Goal: Navigation & Orientation: Find specific page/section

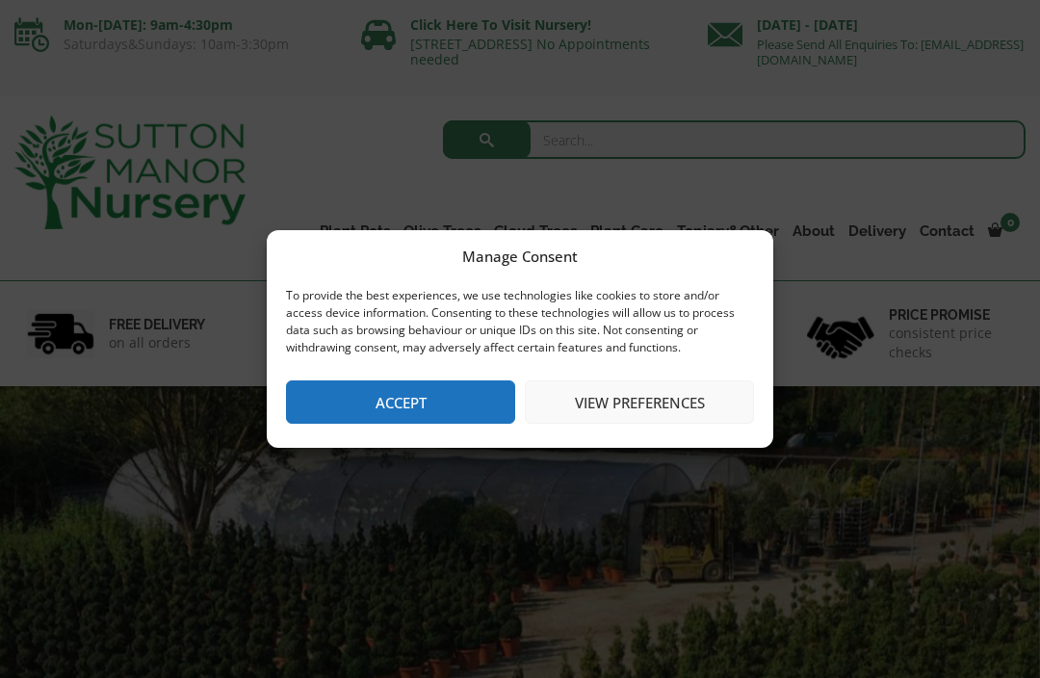
click at [371, 398] on button "Accept" at bounding box center [400, 401] width 229 height 43
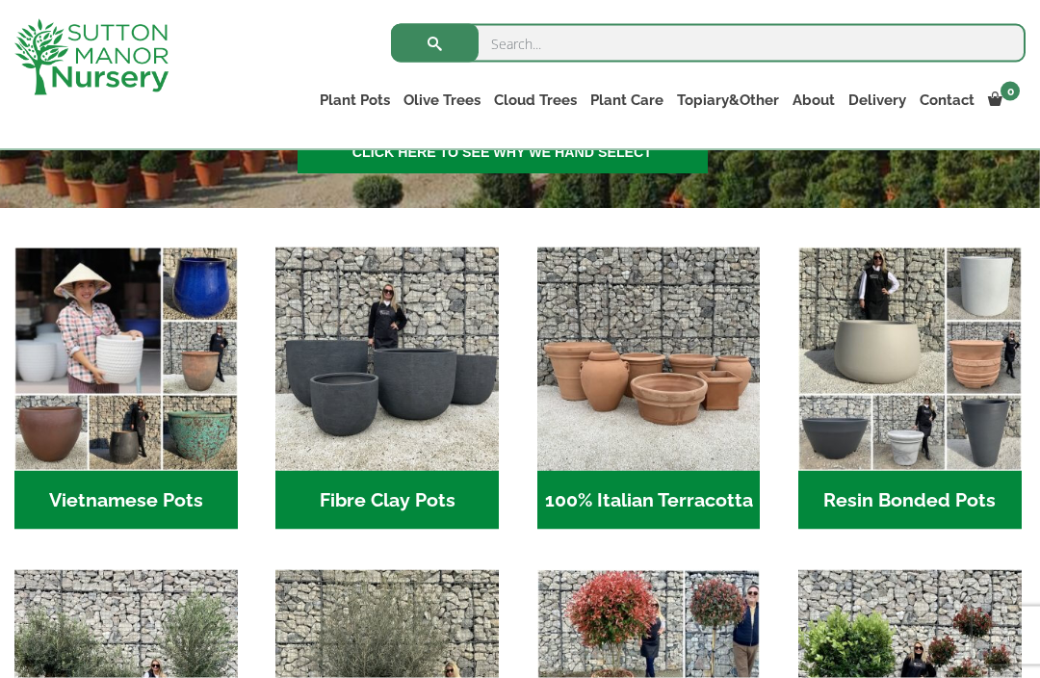
scroll to position [507, 0]
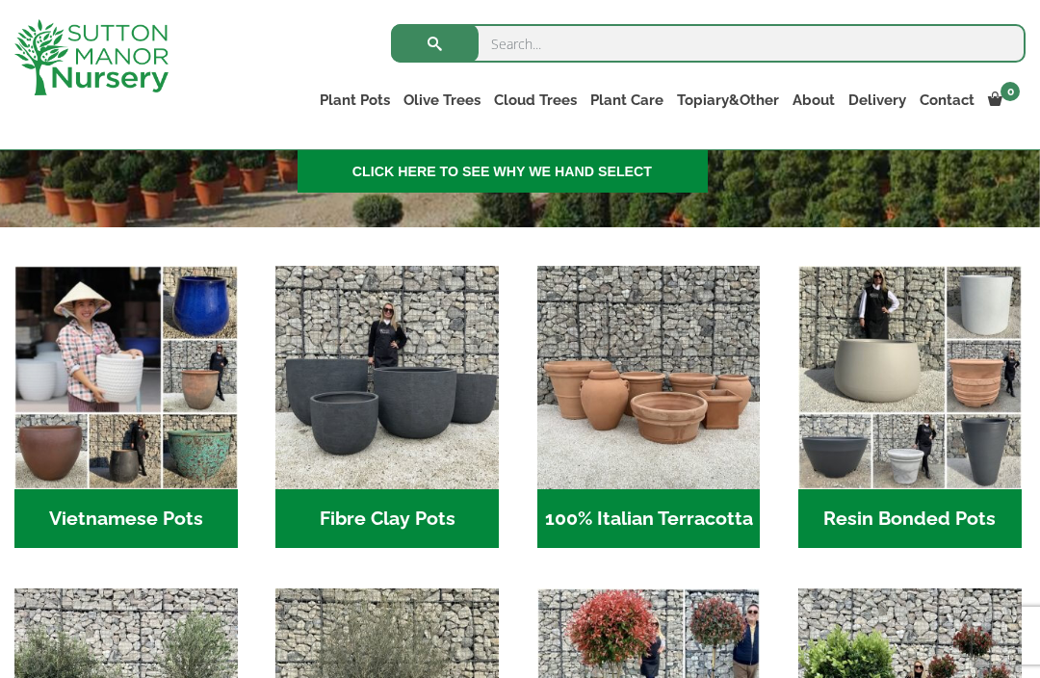
click at [895, 363] on img "Visit product category Resin Bonded Pots" at bounding box center [909, 377] width 223 height 223
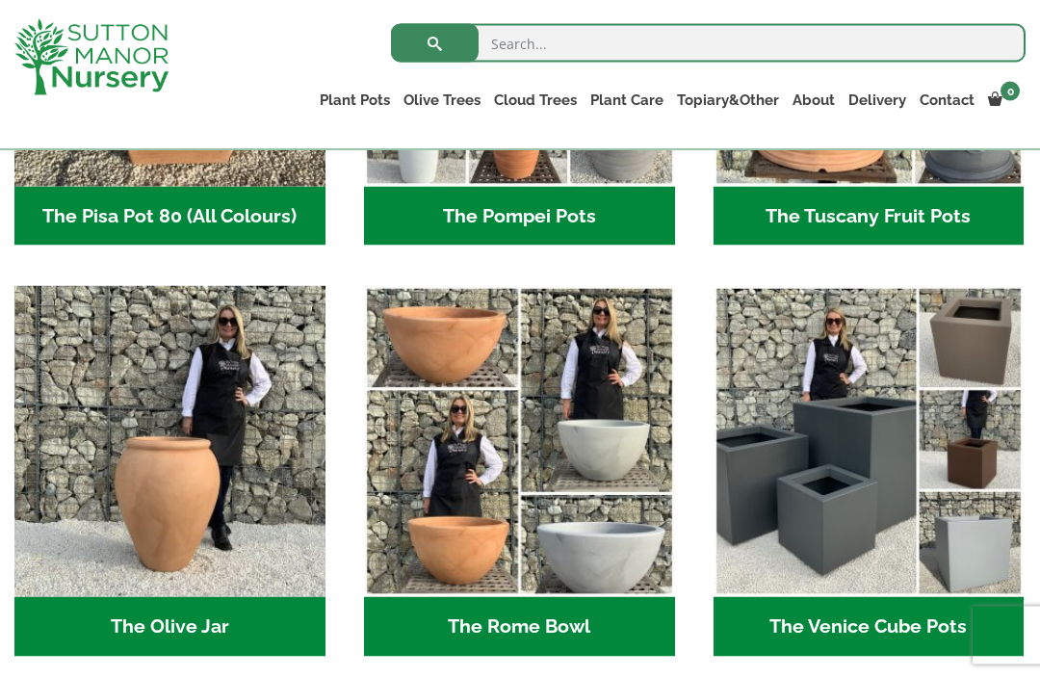
scroll to position [1664, 0]
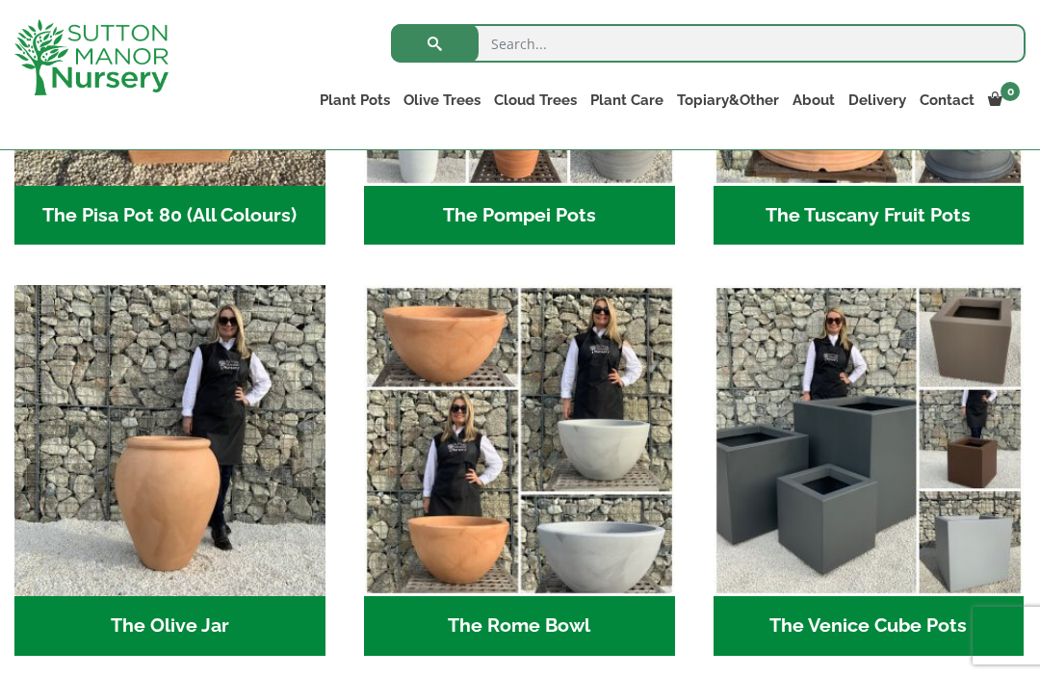
click at [0, 0] on link "Wabi-Sabi" at bounding box center [0, 0] width 0 height 0
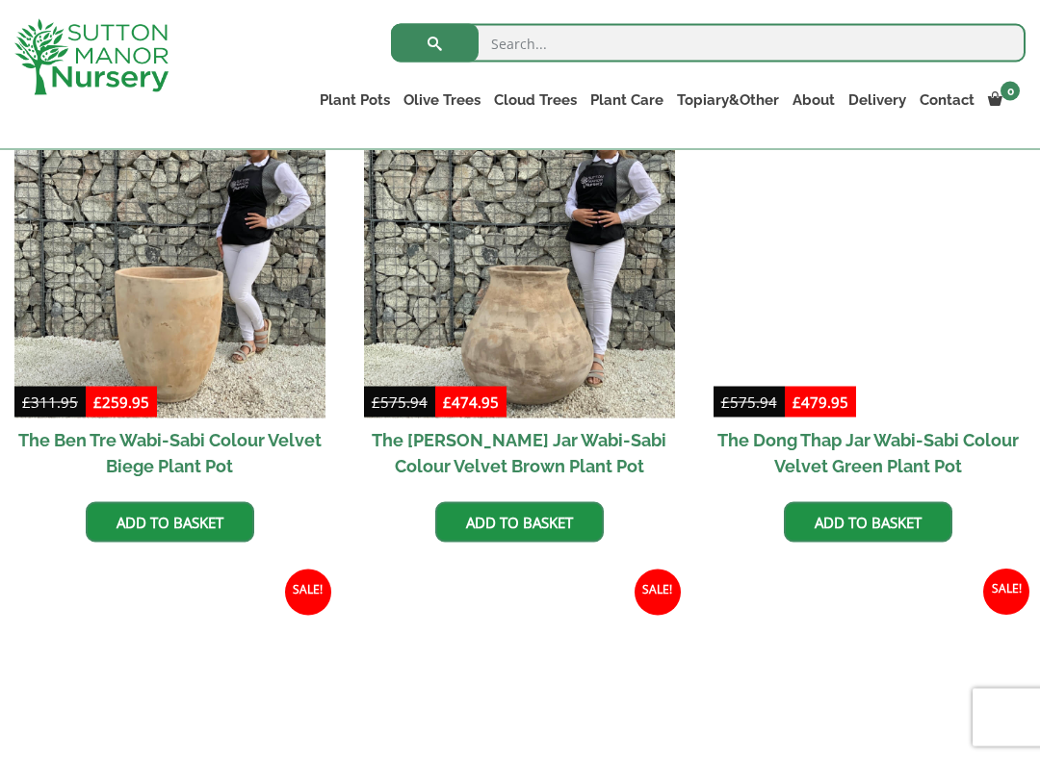
scroll to position [1015, 0]
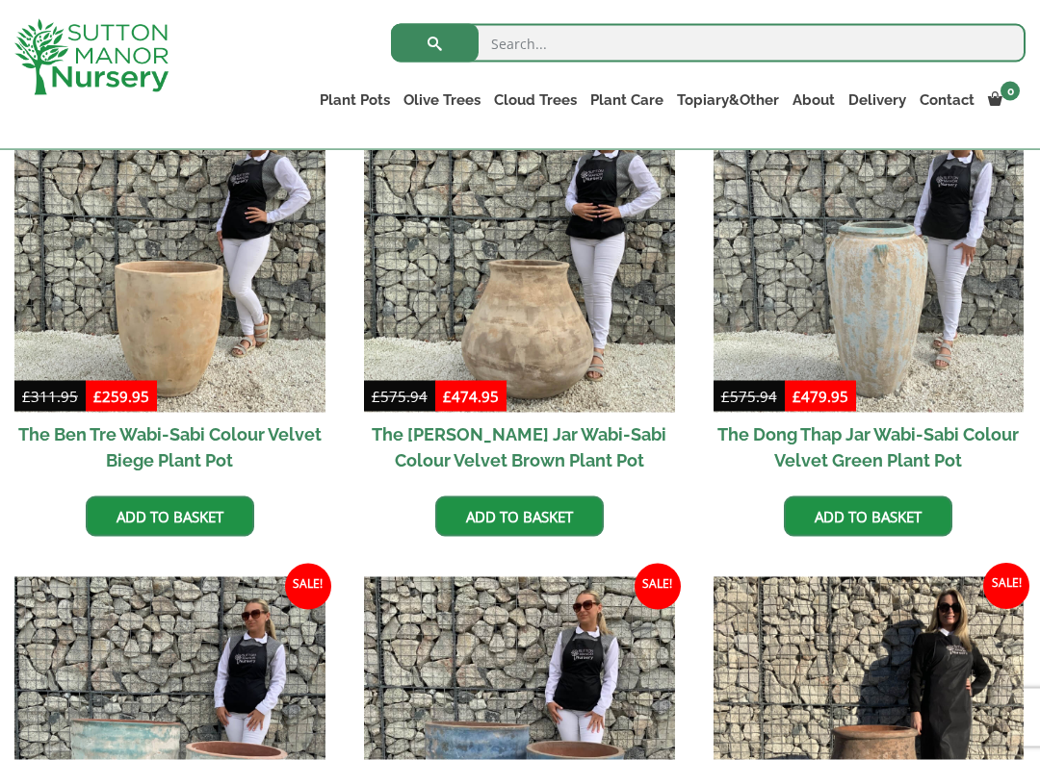
click at [0, 0] on link "Vietnamese Pots" at bounding box center [0, 0] width 0 height 0
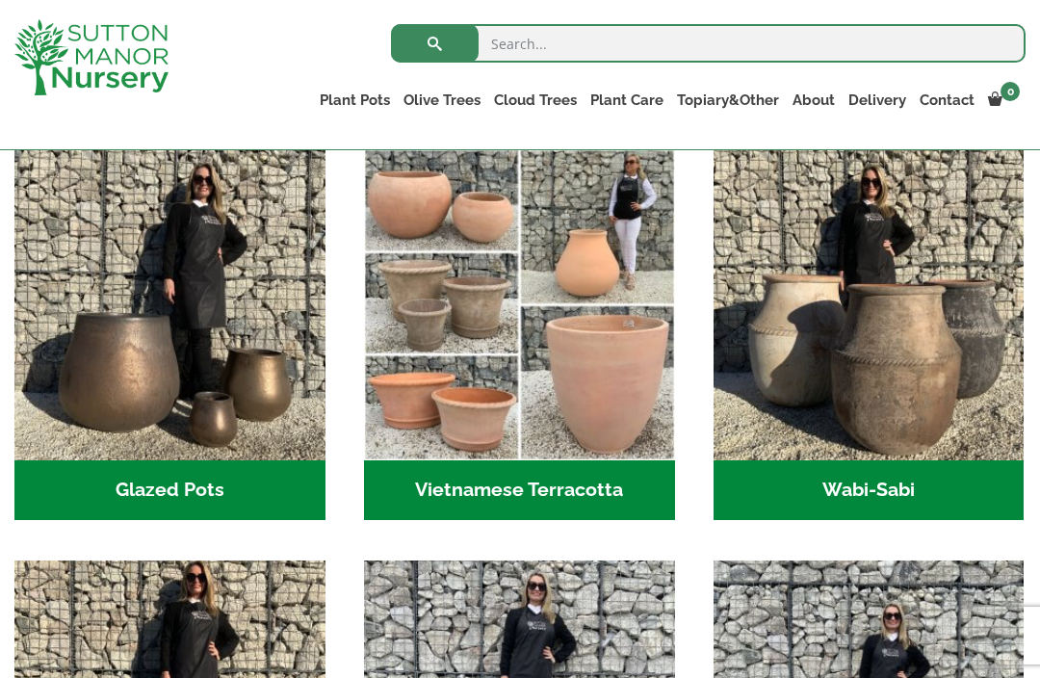
scroll to position [577, 0]
